Goal: Find specific page/section: Find specific page/section

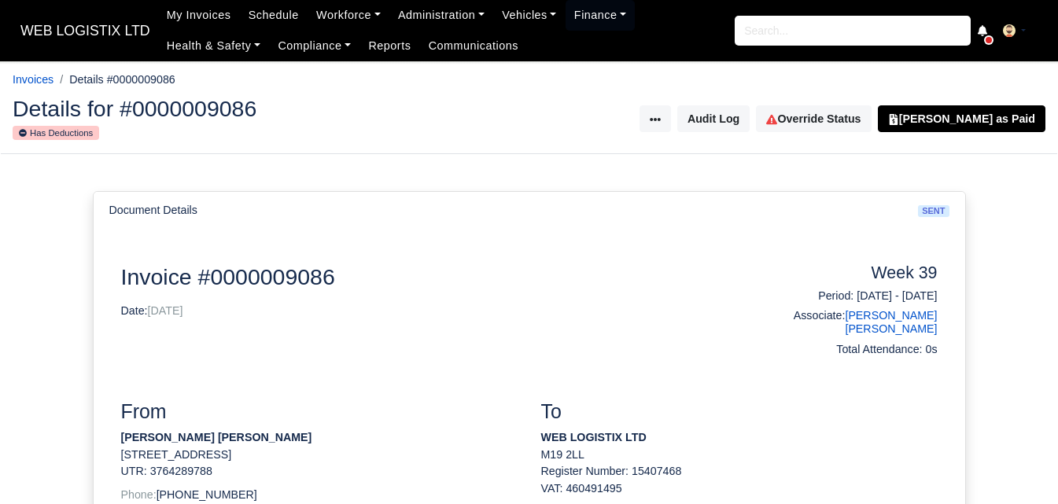
scroll to position [131, 0]
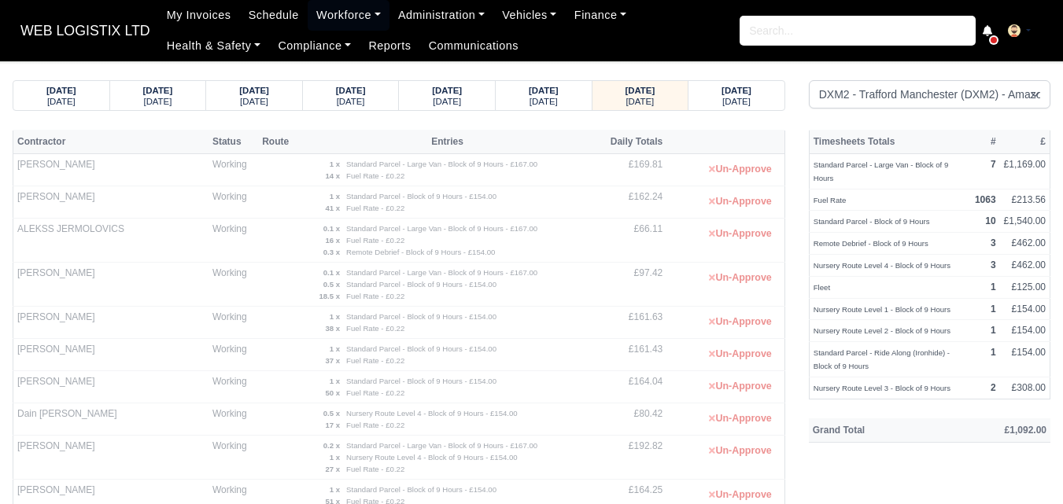
select select "1"
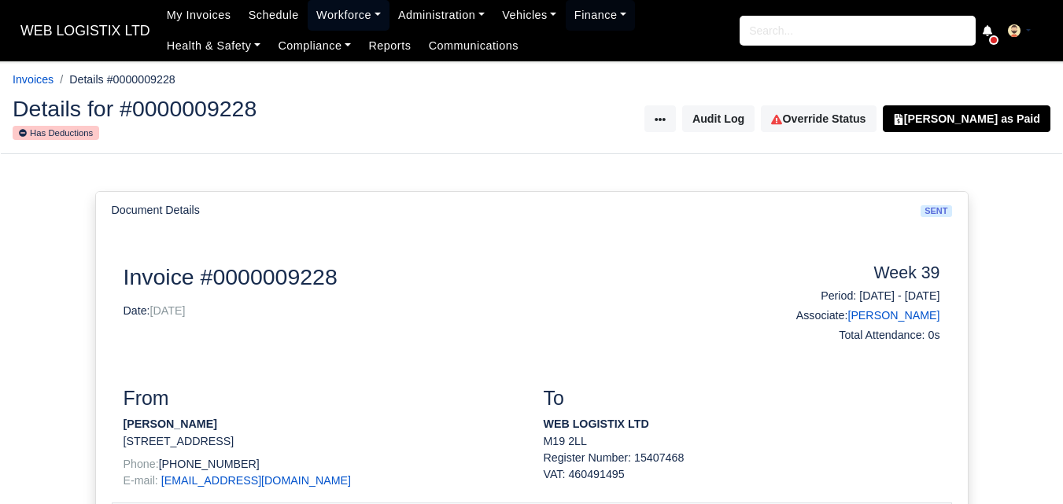
click at [325, 10] on link "Workforce" at bounding box center [349, 15] width 82 height 31
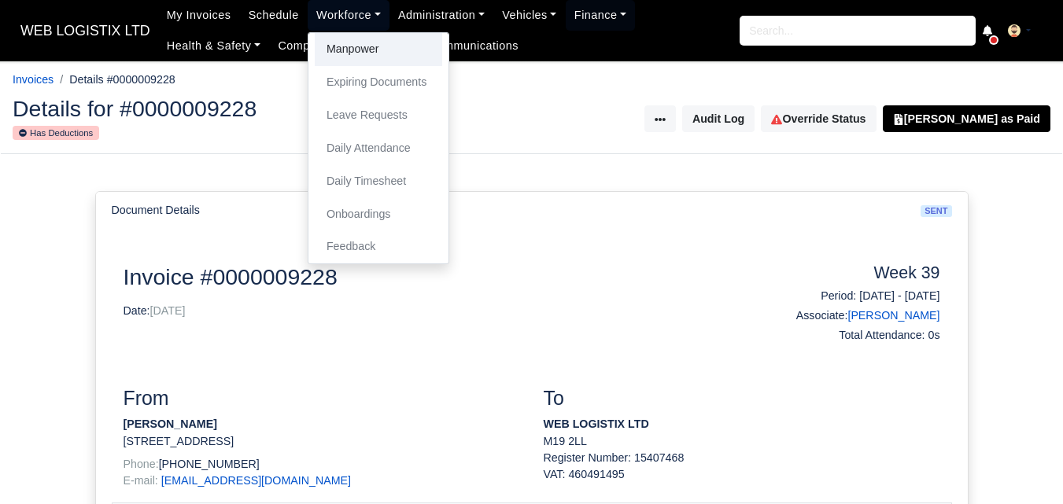
click at [369, 46] on link "Manpower" at bounding box center [378, 49] width 127 height 33
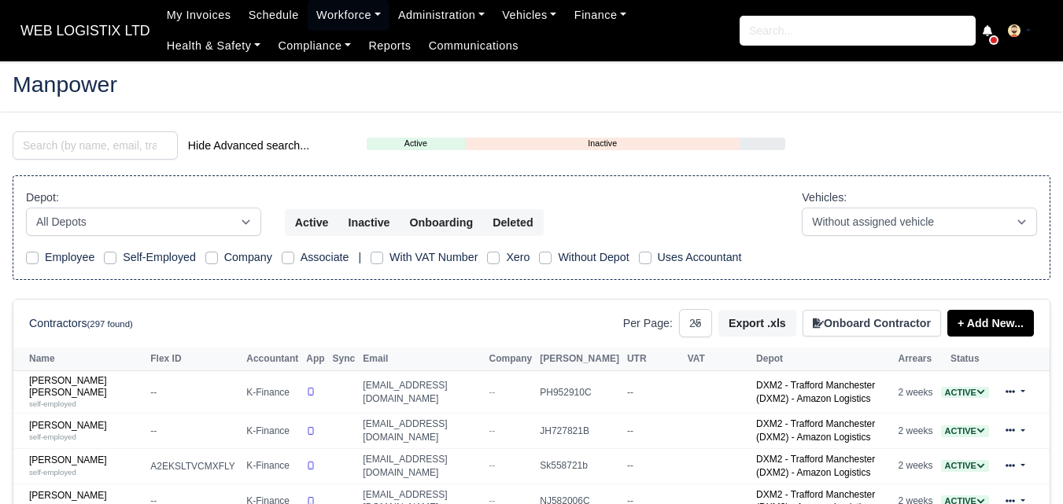
select select "25"
